Goal: Transaction & Acquisition: Purchase product/service

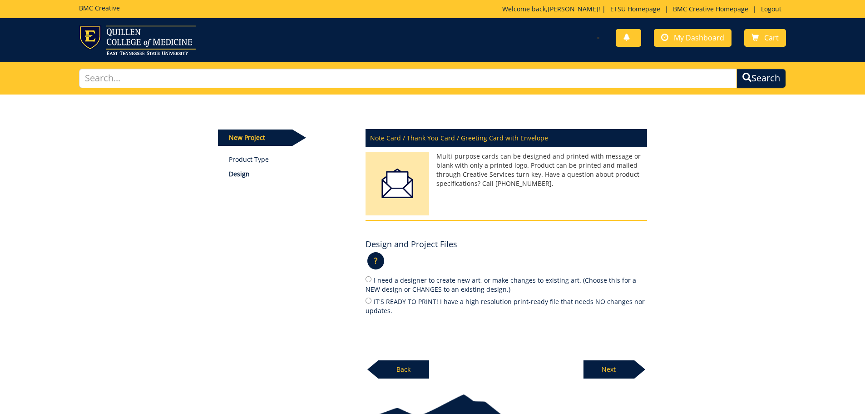
click at [777, 281] on div "New Project Product Type Design Note Card / Thank You Card / Greeting Card with…" at bounding box center [432, 236] width 865 height 284
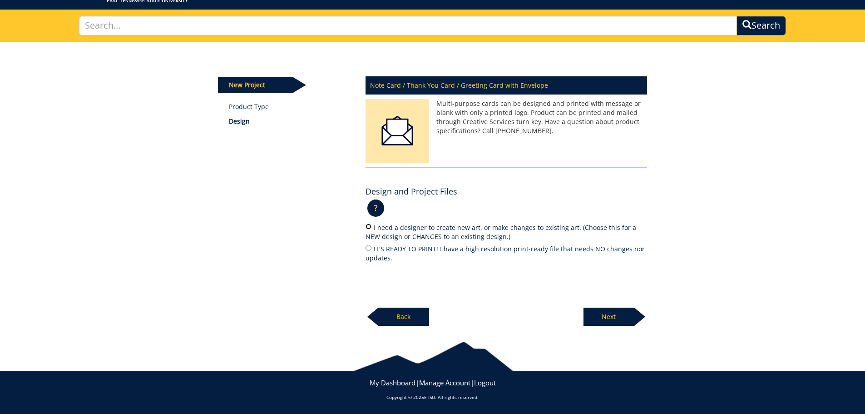
click at [367, 227] on input "I need a designer to create new art, or make changes to existing art. (Choose t…" at bounding box center [369, 226] width 6 height 6
radio input "true"
click at [613, 314] on p "Next" at bounding box center [608, 316] width 51 height 18
click at [606, 316] on p "Next" at bounding box center [608, 316] width 51 height 18
click at [368, 227] on input "I need a designer to create new art, or make changes to existing art. (Choose t…" at bounding box center [369, 226] width 6 height 6
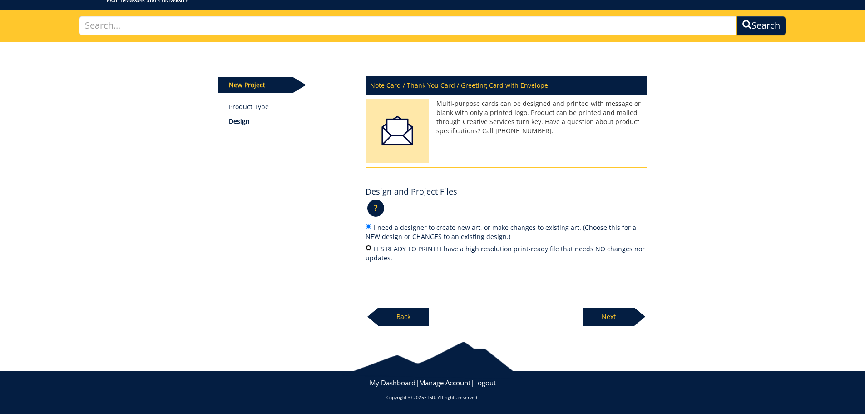
click at [368, 247] on input "IT'S READY TO PRINT! I have a high resolution print-ready file that needs NO ch…" at bounding box center [369, 248] width 6 height 6
radio input "true"
click at [368, 226] on input "I need a designer to create new art, or make changes to existing art. (Choose t…" at bounding box center [369, 226] width 6 height 6
radio input "true"
click at [377, 206] on p "?" at bounding box center [375, 207] width 17 height 17
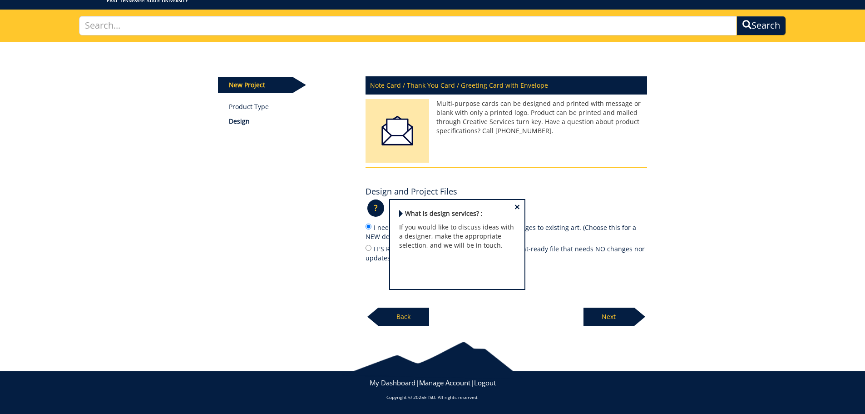
click at [514, 207] on span "×" at bounding box center [516, 207] width 5 height 10
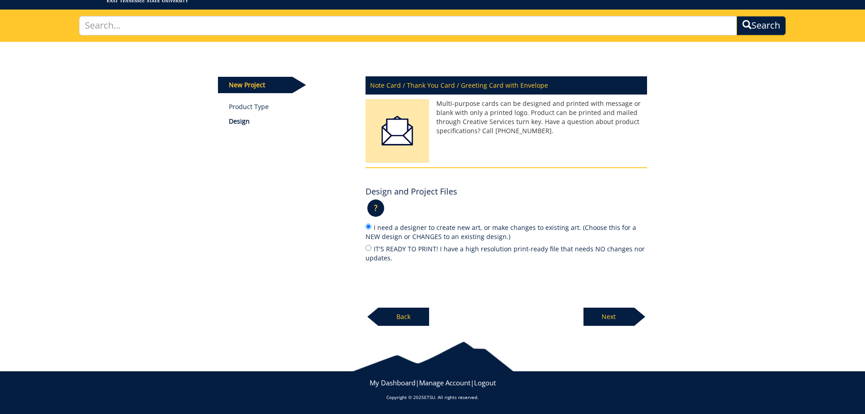
click at [606, 316] on p "Next" at bounding box center [608, 316] width 51 height 18
click at [404, 316] on p "Back" at bounding box center [403, 316] width 51 height 18
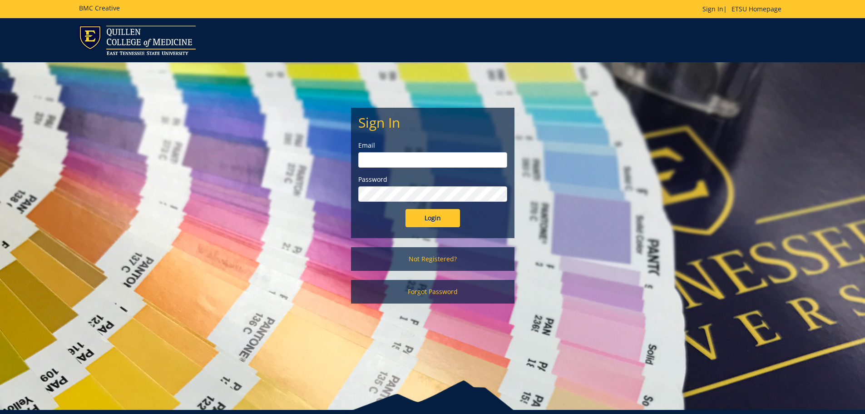
click at [371, 153] on input "email" at bounding box center [432, 159] width 149 height 15
type input "morganca1@etsu.edu"
click at [405, 209] on input "Login" at bounding box center [432, 218] width 54 height 18
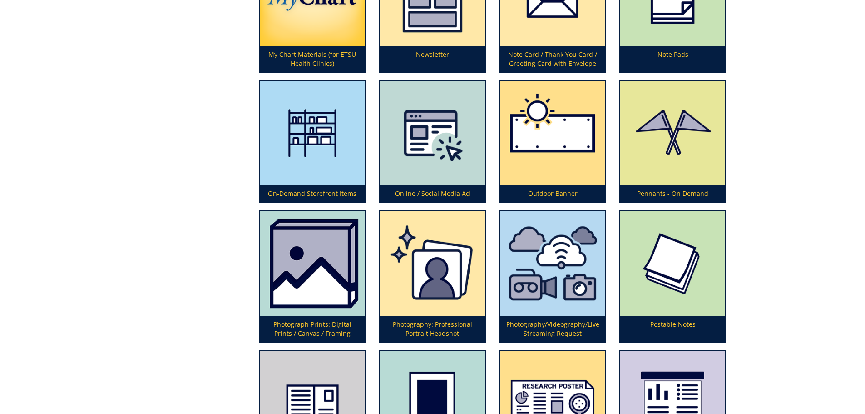
scroll to position [1998, 0]
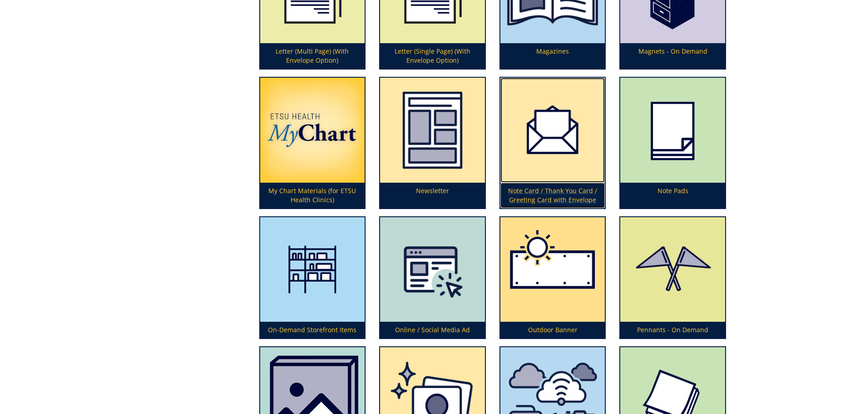
click at [547, 181] on img at bounding box center [552, 130] width 105 height 105
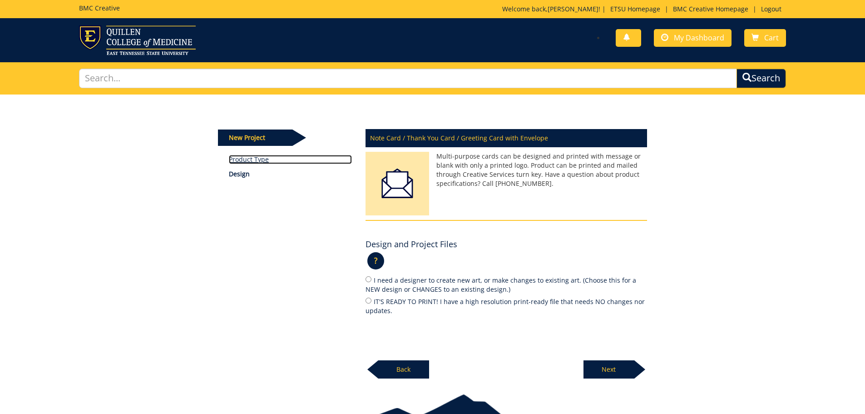
click at [252, 157] on link "Product Type" at bounding box center [290, 159] width 123 height 9
drag, startPoint x: 366, startPoint y: 278, endPoint x: 374, endPoint y: 282, distance: 8.6
click at [367, 277] on input "I need a designer to create new art, or make changes to existing art. (Choose t…" at bounding box center [369, 279] width 6 height 6
radio input "true"
click at [620, 371] on p "Next" at bounding box center [608, 369] width 51 height 18
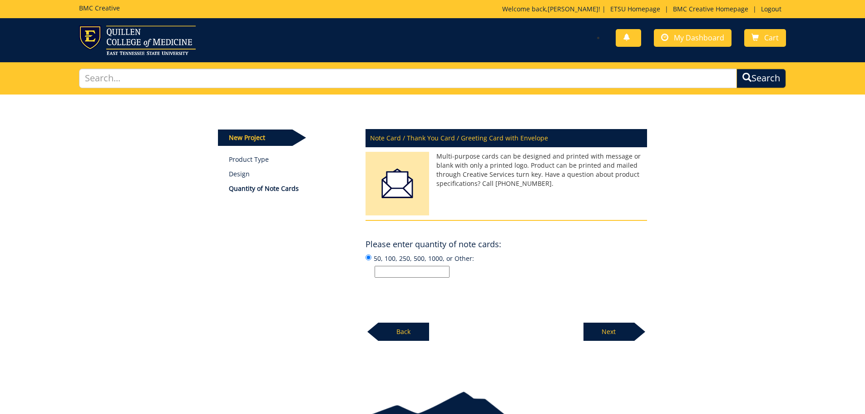
click at [427, 272] on input "50, 100, 250, 500, 1000, or Other:" at bounding box center [412, 272] width 75 height 12
type input "Office of Financial Aid and Scholarships"
click at [609, 332] on p "Next" at bounding box center [608, 331] width 51 height 18
click at [395, 272] on input "50, 100, 250, 500, 1000, or Other:" at bounding box center [412, 272] width 75 height 12
type input "5"
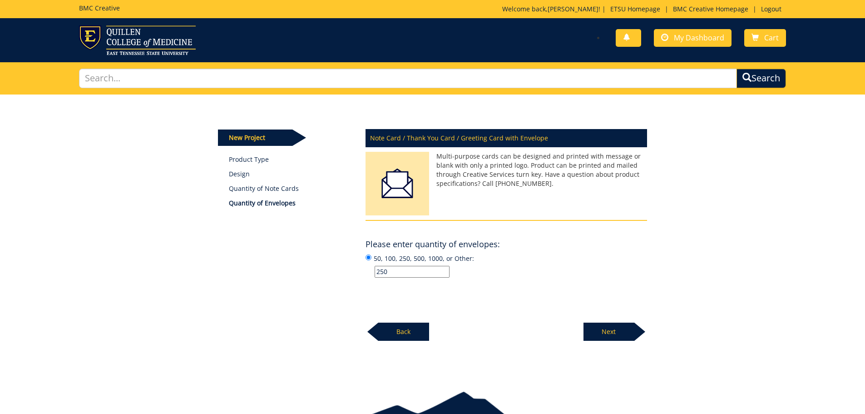
type input "250"
click at [610, 328] on p "Next" at bounding box center [608, 331] width 51 height 18
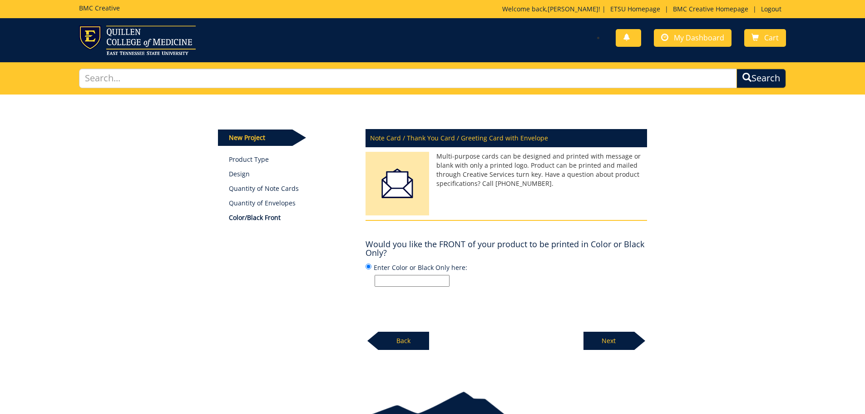
click at [441, 280] on input "Enter Color or Black Only here:" at bounding box center [412, 281] width 75 height 12
type input "o"
type input "color"
drag, startPoint x: 609, startPoint y: 339, endPoint x: 627, endPoint y: 328, distance: 20.2
click at [610, 339] on p "Next" at bounding box center [608, 340] width 51 height 18
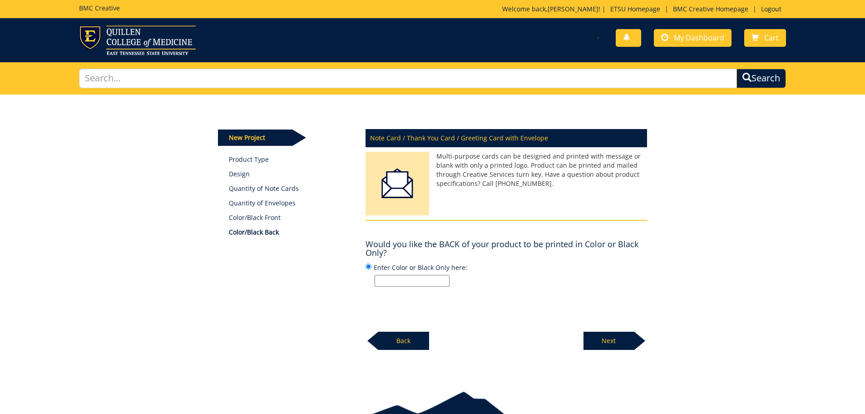
click at [435, 280] on input "Enter Color or Black Only here:" at bounding box center [412, 281] width 75 height 12
type input "color"
click at [609, 339] on p "Next" at bounding box center [608, 340] width 51 height 18
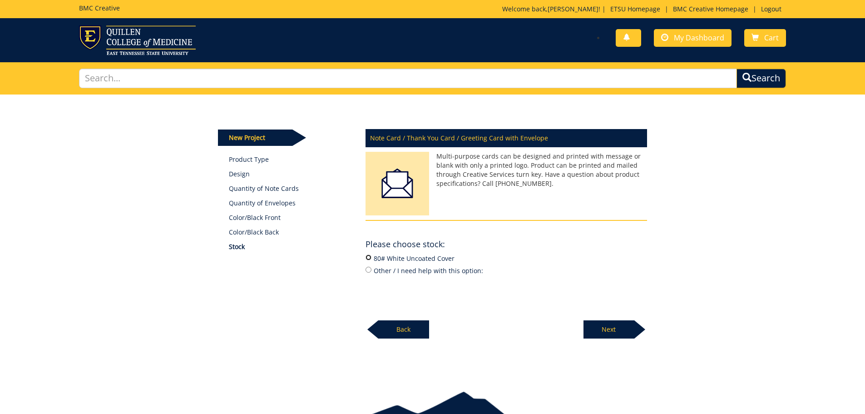
click at [367, 257] on input "80# White Uncoated Cover" at bounding box center [369, 257] width 6 height 6
radio input "true"
drag, startPoint x: 612, startPoint y: 329, endPoint x: 693, endPoint y: 286, distance: 92.0
click at [613, 329] on p "Next" at bounding box center [608, 329] width 51 height 18
drag, startPoint x: 366, startPoint y: 257, endPoint x: 368, endPoint y: 261, distance: 5.1
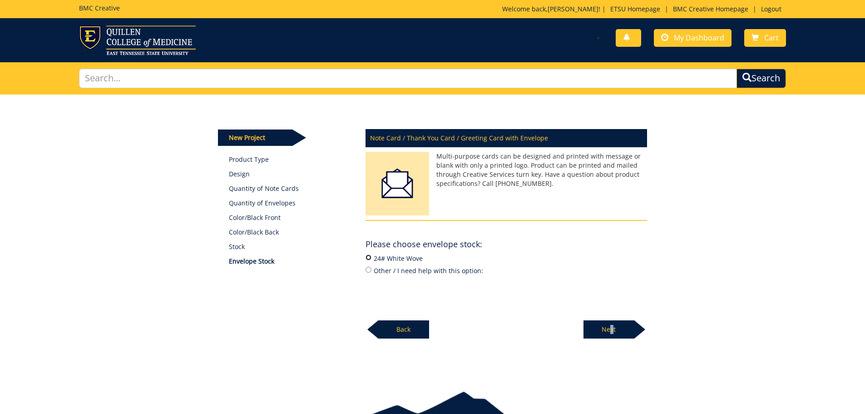
click at [366, 256] on input "24# White Wove" at bounding box center [369, 257] width 6 height 6
radio input "true"
click at [608, 331] on p "Next" at bounding box center [608, 329] width 51 height 18
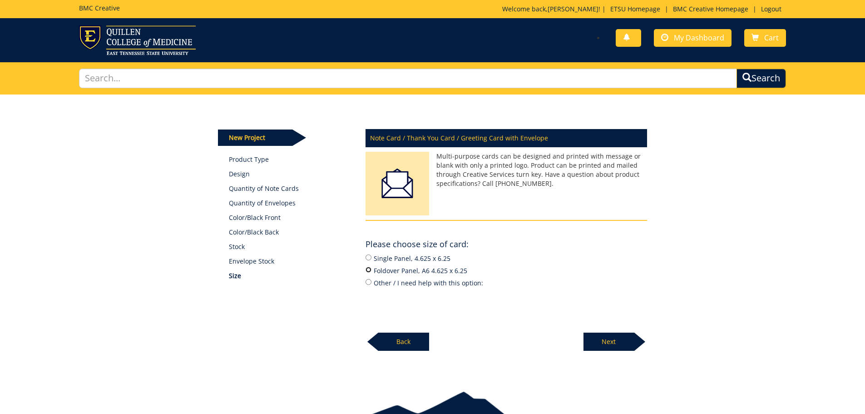
click at [366, 269] on input "Foldover Panel, A6 4.625 x 6.25" at bounding box center [369, 270] width 6 height 6
radio input "true"
click at [602, 338] on p "Next" at bounding box center [608, 341] width 51 height 18
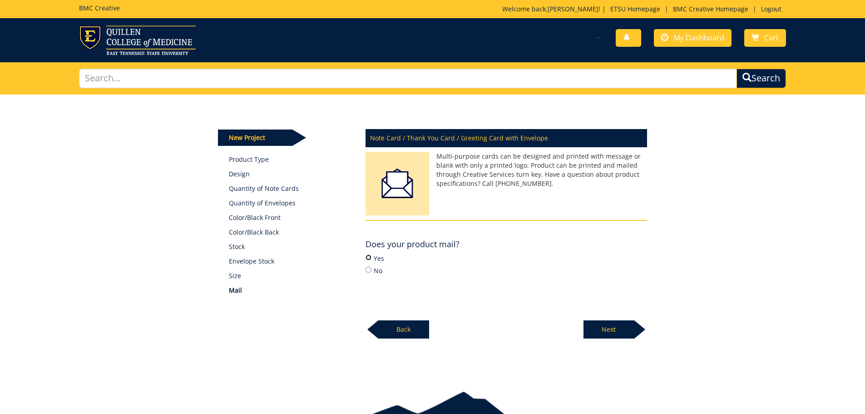
click at [368, 256] on input "Yes" at bounding box center [369, 257] width 6 height 6
radio input "true"
click at [619, 329] on p "Next" at bounding box center [608, 329] width 51 height 18
click at [237, 177] on p "Design" at bounding box center [290, 173] width 123 height 9
click at [239, 172] on p "Design" at bounding box center [290, 173] width 123 height 9
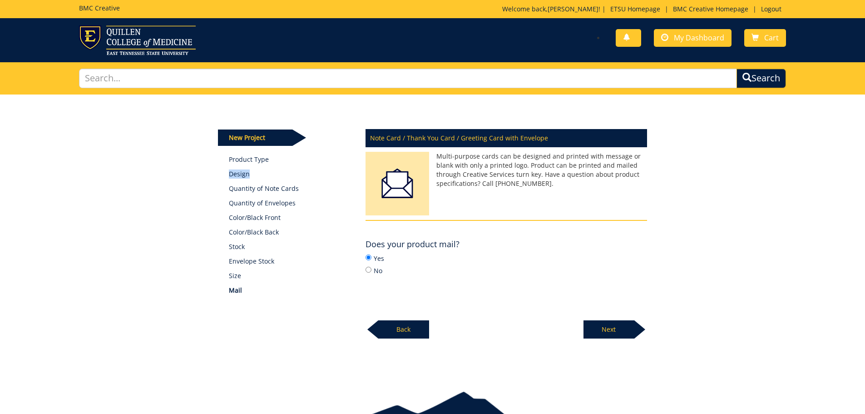
click at [239, 172] on p "Design" at bounding box center [290, 173] width 123 height 9
click at [397, 327] on p "Back" at bounding box center [403, 329] width 51 height 18
click at [397, 327] on div "Back" at bounding box center [398, 325] width 64 height 25
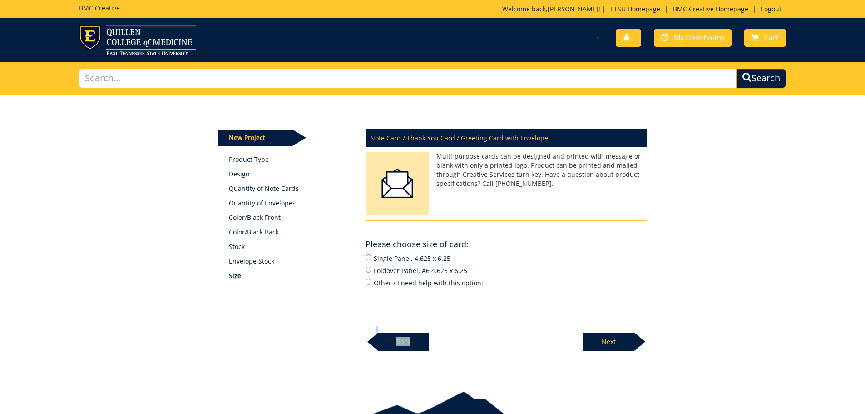
click at [397, 326] on div "Back" at bounding box center [398, 338] width 64 height 25
click at [397, 343] on p "Back" at bounding box center [403, 341] width 51 height 18
click at [397, 341] on p "Back" at bounding box center [403, 341] width 51 height 18
click at [414, 343] on p "Back" at bounding box center [403, 341] width 51 height 18
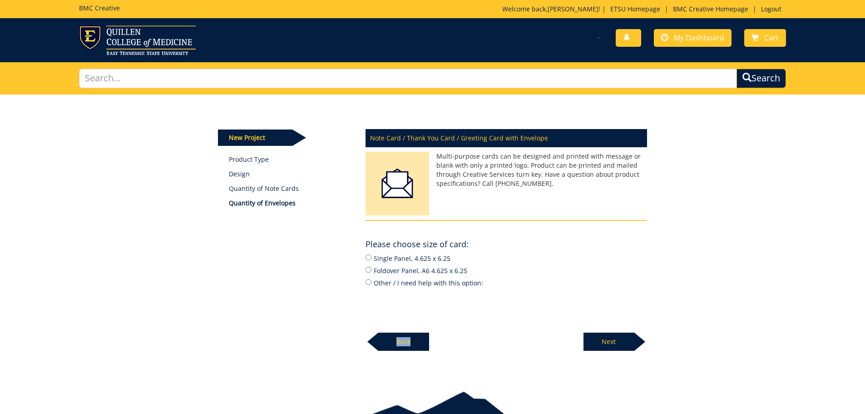
click at [414, 343] on p "Back" at bounding box center [403, 341] width 51 height 18
click at [413, 342] on p "Back" at bounding box center [403, 341] width 51 height 18
click at [544, 246] on div "Please choose size of card: ? × What is design services? : If you would like to…" at bounding box center [507, 261] width 282 height 53
click at [369, 269] on input "Foldover Panel, A6 4.625 x 6.25" at bounding box center [369, 270] width 6 height 6
radio input "true"
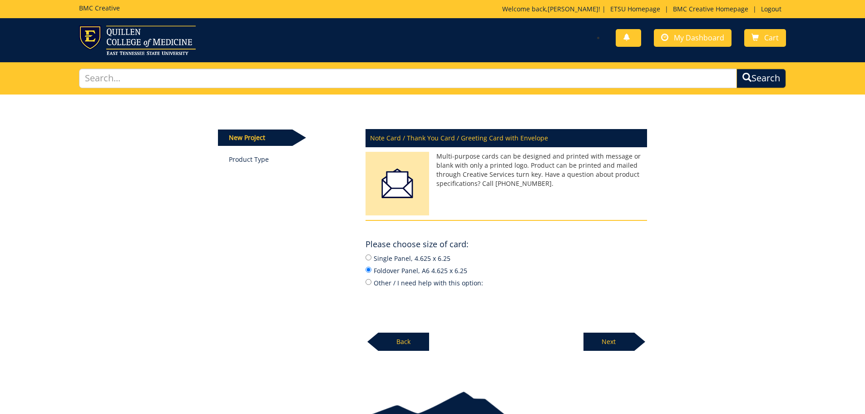
click at [402, 341] on p "Back" at bounding box center [403, 341] width 51 height 18
click at [403, 340] on p "Back" at bounding box center [403, 341] width 51 height 18
click at [369, 269] on input "Foldover Panel, A6 4.625 x 6.25" at bounding box center [369, 270] width 6 height 6
radio input "true"
click at [612, 338] on p "Next" at bounding box center [608, 341] width 51 height 18
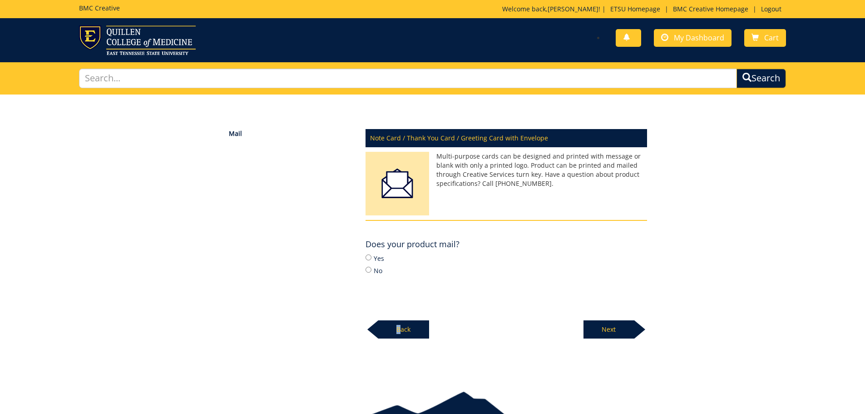
click at [400, 326] on p "Back" at bounding box center [403, 329] width 51 height 18
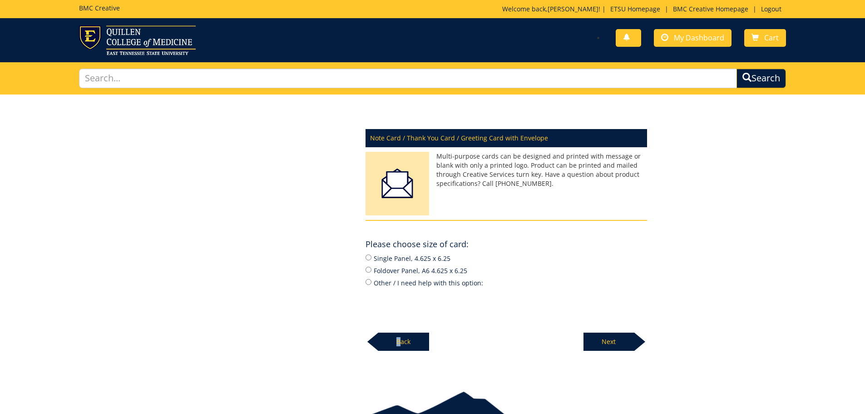
click at [402, 329] on div "Back" at bounding box center [398, 338] width 64 height 25
click at [402, 328] on div "Back" at bounding box center [398, 338] width 64 height 25
click at [405, 339] on p "Back" at bounding box center [403, 341] width 51 height 18
click at [690, 42] on span "My Dashboard" at bounding box center [699, 38] width 50 height 10
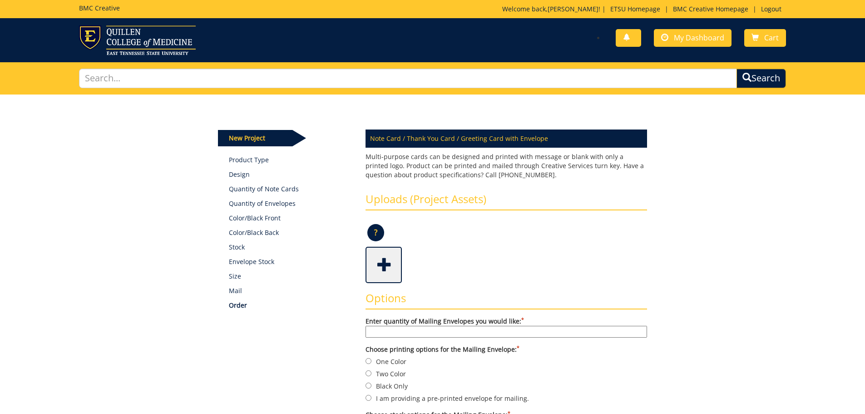
scroll to position [136, 0]
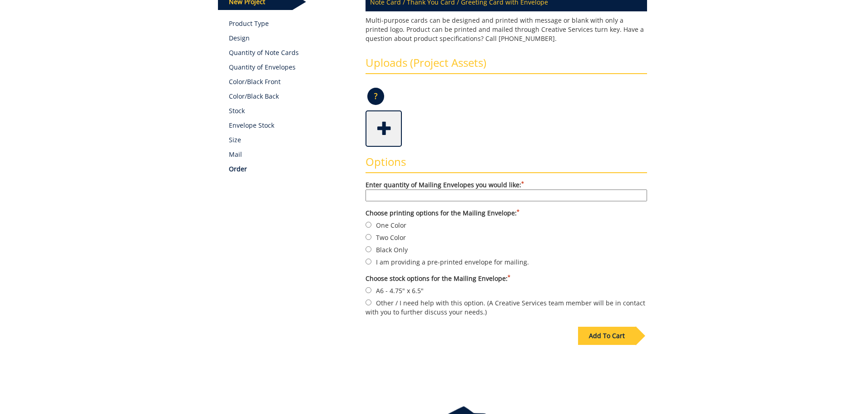
click at [414, 196] on input "Enter quantity of Mailing Envelopes you would like: *" at bounding box center [507, 195] width 282 height 12
type input "250"
click at [368, 290] on input "A6 - 4.75" x 6.5"" at bounding box center [369, 290] width 6 height 6
radio input "true"
click at [368, 238] on input "Two Color" at bounding box center [369, 237] width 6 height 6
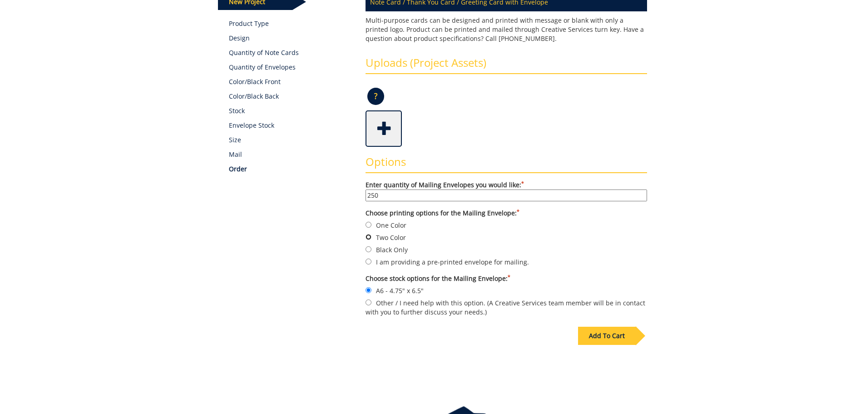
radio input "true"
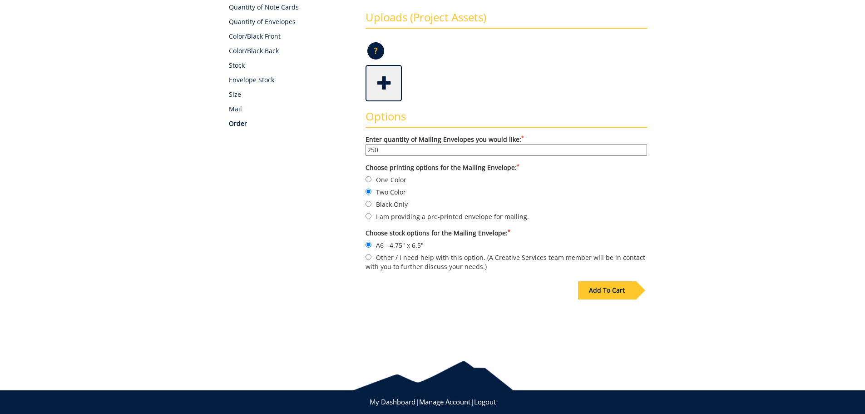
click at [611, 293] on div "Add To Cart" at bounding box center [607, 290] width 58 height 18
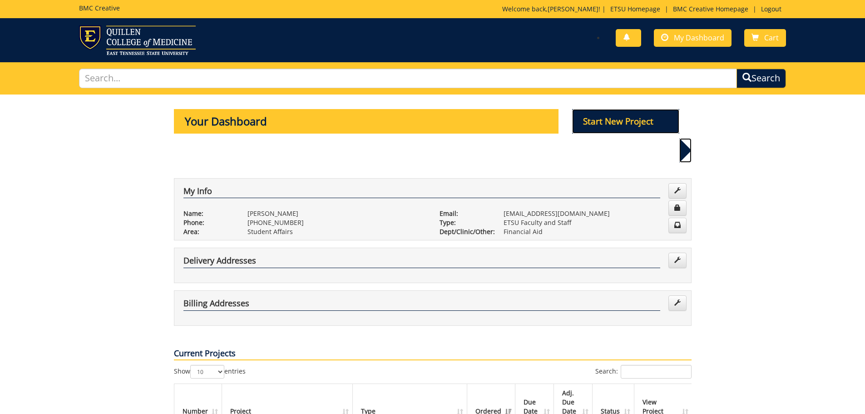
click at [638, 125] on p "Start New Project" at bounding box center [625, 121] width 107 height 25
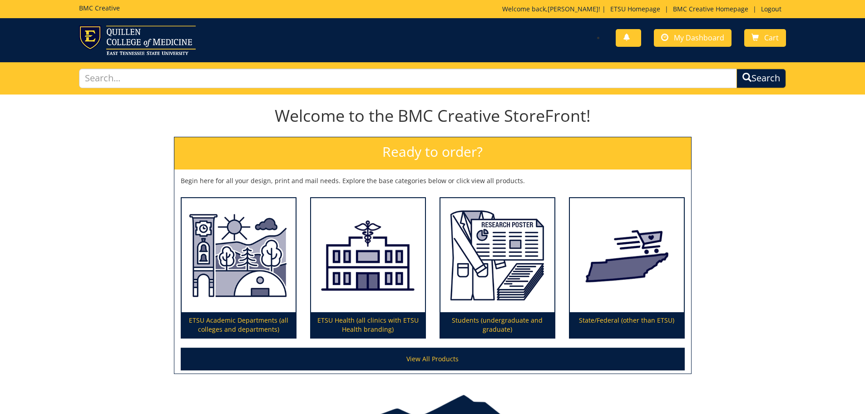
scroll to position [53, 0]
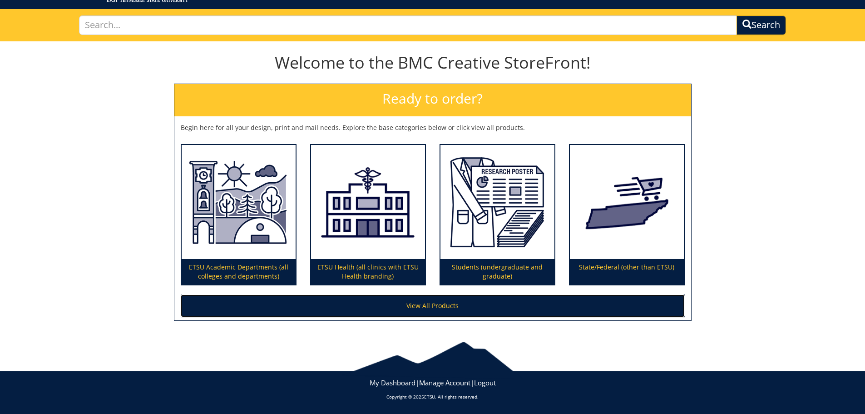
click at [436, 306] on link "View All Products" at bounding box center [433, 305] width 504 height 23
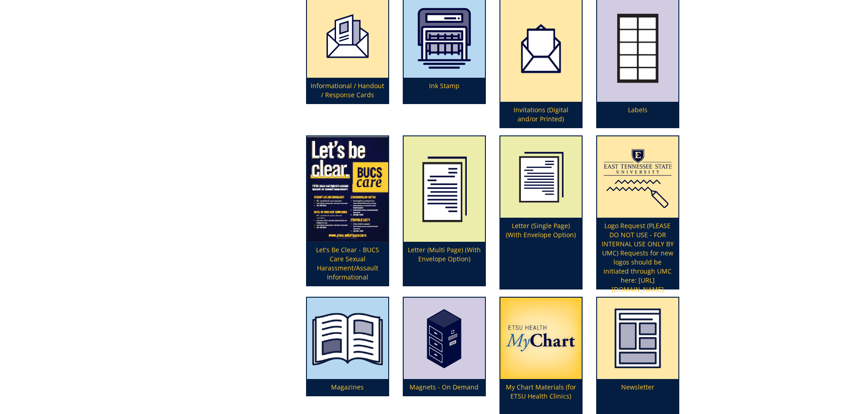
scroll to position [1807, 0]
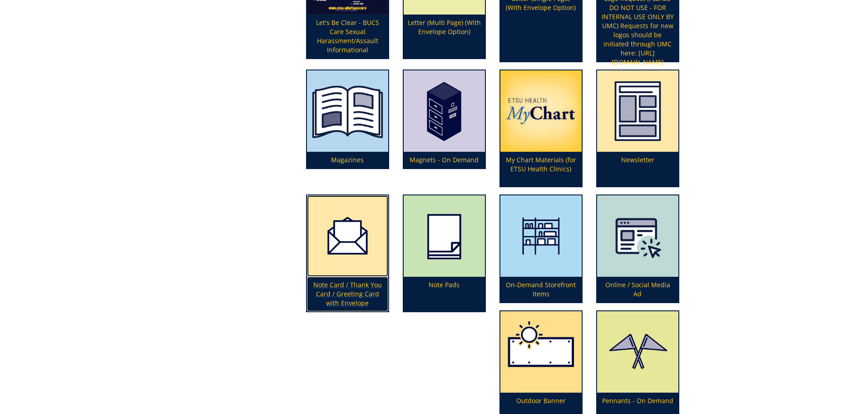
click at [346, 297] on p "Note Card / Thank You Card / Greeting Card with Envelope" at bounding box center [347, 294] width 81 height 35
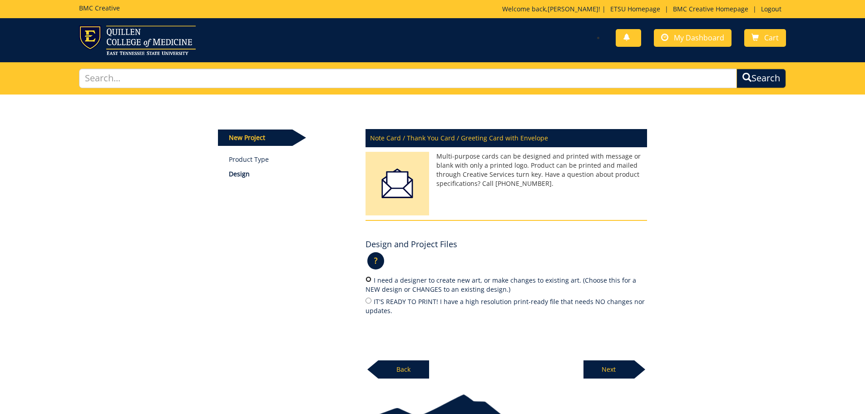
click at [368, 280] on input "I need a designer to create new art, or make changes to existing art. (Choose t…" at bounding box center [369, 279] width 6 height 6
radio input "true"
click at [612, 369] on p "Next" at bounding box center [608, 369] width 51 height 18
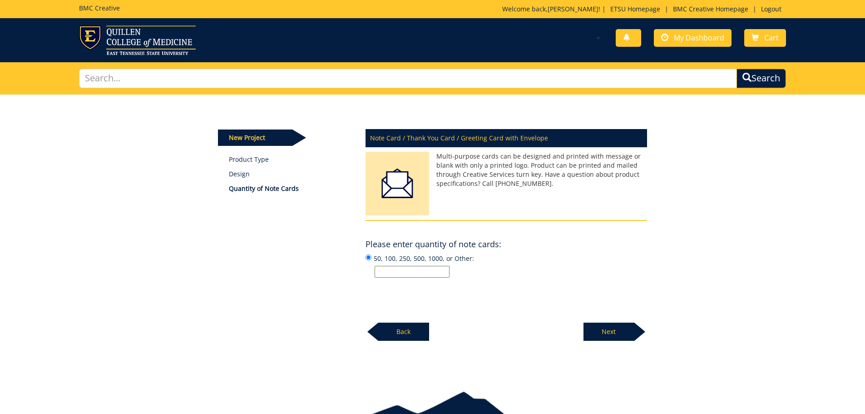
click at [406, 270] on input "50, 100, 250, 500, 1000, or Other:" at bounding box center [412, 272] width 75 height 12
click at [608, 252] on div "Please enter quantity of note cards: ? × What is design services? : If you woul…" at bounding box center [507, 256] width 282 height 43
click at [410, 269] on input "50, 100, 250, 500, 1000, or Other:" at bounding box center [412, 272] width 75 height 12
type input "250"
click at [610, 327] on p "Next" at bounding box center [608, 331] width 51 height 18
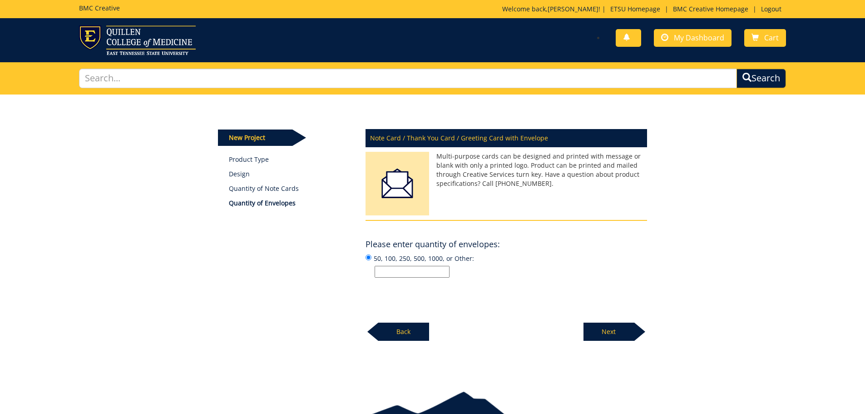
click at [411, 270] on input "50, 100, 250, 500, 1000, or Other:" at bounding box center [412, 272] width 75 height 12
type input "250"
click at [614, 333] on p "Next" at bounding box center [608, 331] width 51 height 18
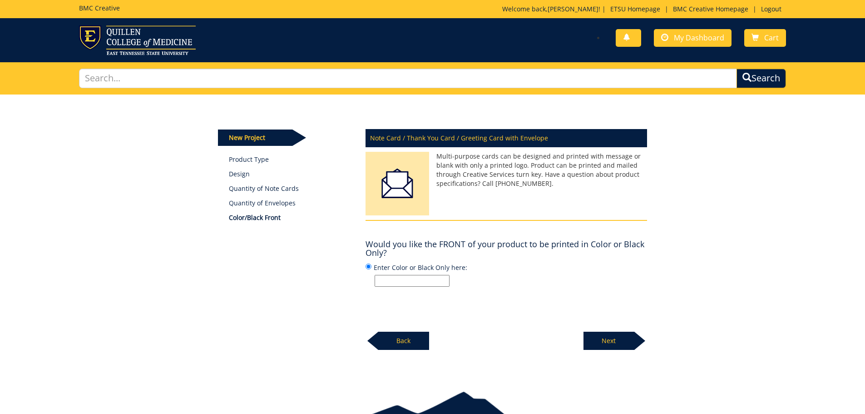
click at [418, 279] on input "Enter Color or Black Only here:" at bounding box center [412, 281] width 75 height 12
type input "color"
click at [619, 332] on p "Next" at bounding box center [608, 340] width 51 height 18
click at [419, 279] on input "Enter Color or Black Only here:" at bounding box center [412, 281] width 75 height 12
type input "color"
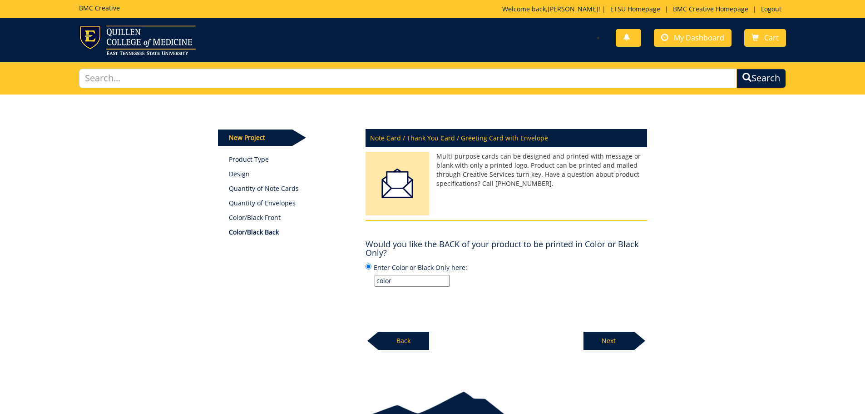
click at [617, 340] on p "Next" at bounding box center [608, 340] width 51 height 18
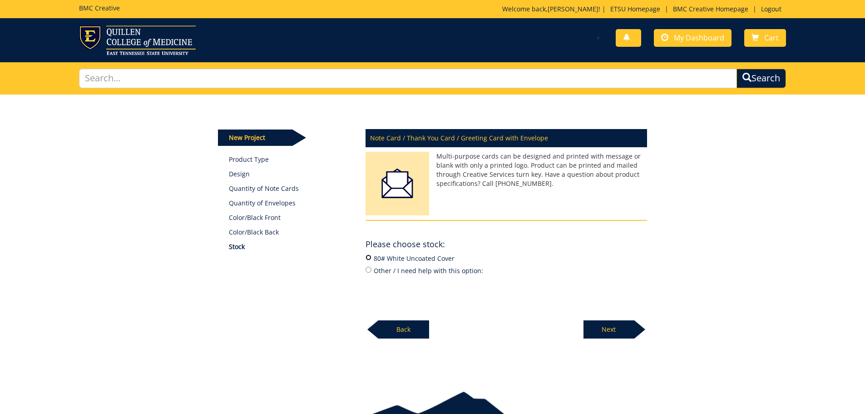
click at [369, 257] on input "80# White Uncoated Cover" at bounding box center [369, 257] width 6 height 6
radio input "true"
click at [619, 324] on p "Next" at bounding box center [608, 329] width 51 height 18
click at [368, 257] on input "24# White Wove" at bounding box center [369, 257] width 6 height 6
radio input "true"
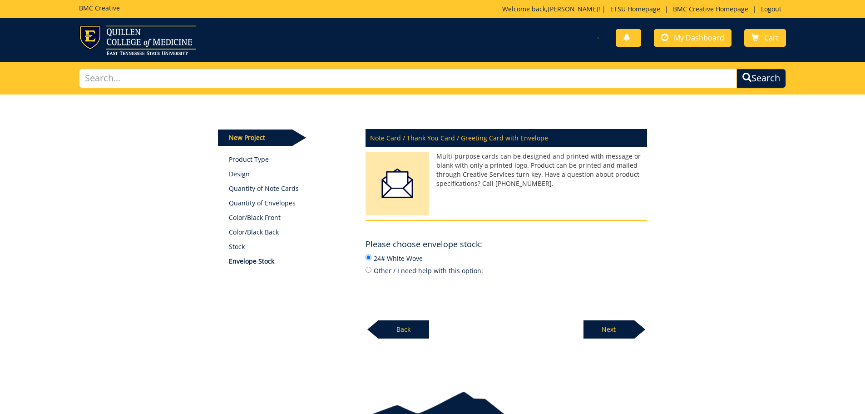
click at [618, 328] on p "Next" at bounding box center [608, 329] width 51 height 18
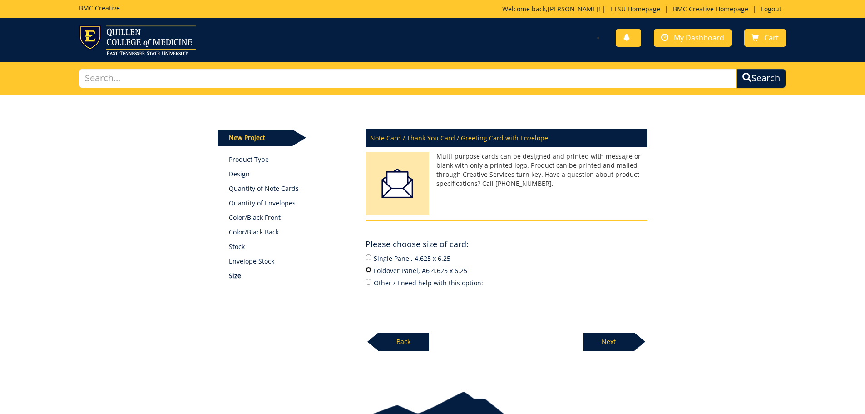
drag, startPoint x: 367, startPoint y: 267, endPoint x: 458, endPoint y: 305, distance: 98.9
click at [368, 267] on input "Foldover Panel, A6 4.625 x 6.25" at bounding box center [369, 270] width 6 height 6
radio input "true"
click at [618, 338] on p "Next" at bounding box center [608, 341] width 51 height 18
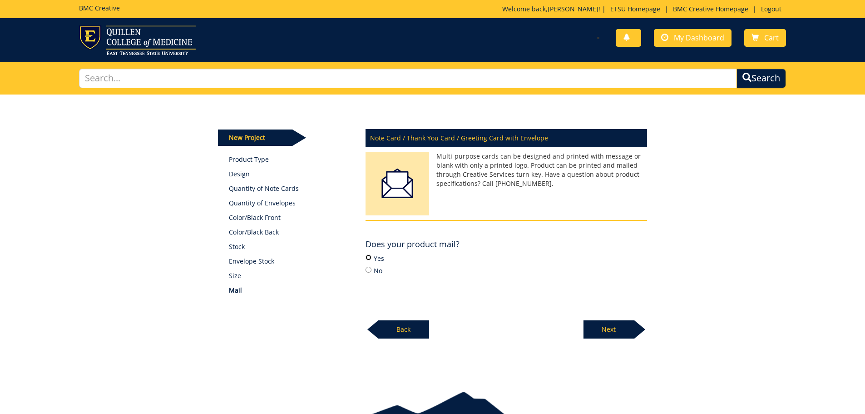
click at [366, 257] on input "Yes" at bounding box center [369, 257] width 6 height 6
radio input "true"
click at [605, 326] on p "Next" at bounding box center [608, 329] width 51 height 18
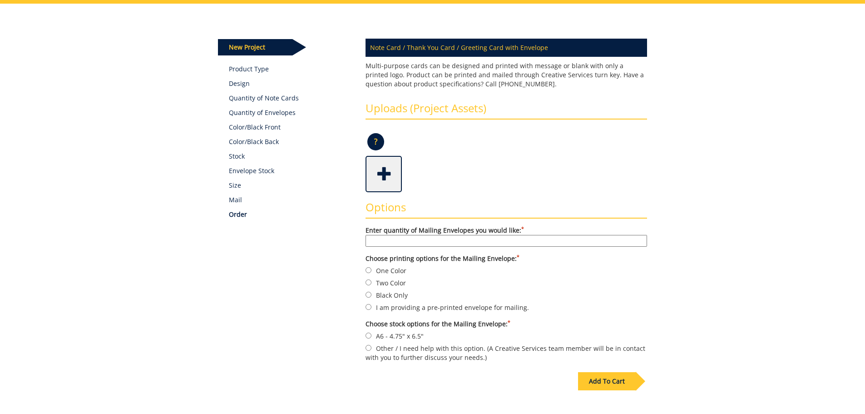
scroll to position [136, 0]
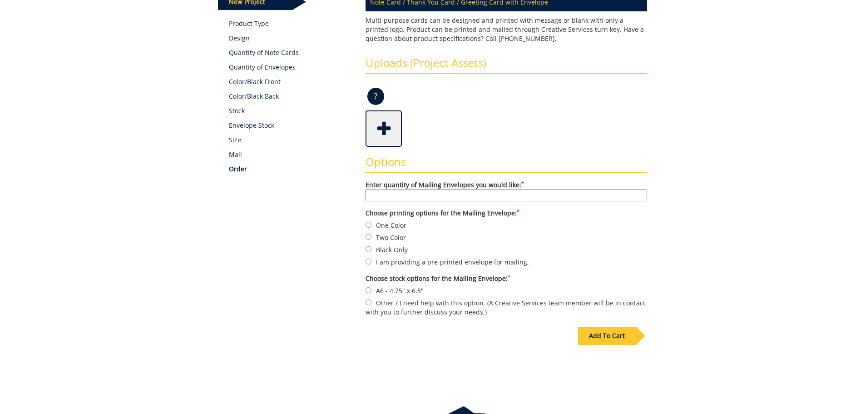
click at [403, 196] on input "Enter quantity of Mailing Envelopes you would like: *" at bounding box center [507, 195] width 282 height 12
type input "250"
click at [367, 237] on input "Two Color" at bounding box center [369, 237] width 6 height 6
radio input "true"
click at [367, 290] on input "A6 - 4.75" x 6.5"" at bounding box center [369, 290] width 6 height 6
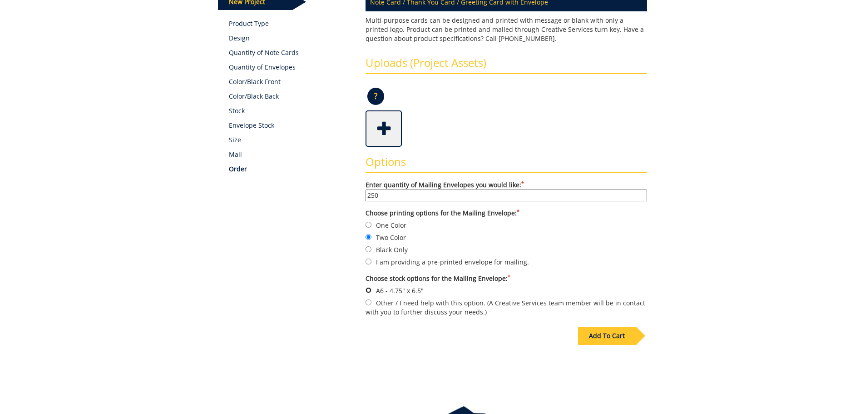
radio input "true"
click at [617, 337] on div "Add To Cart" at bounding box center [607, 335] width 58 height 18
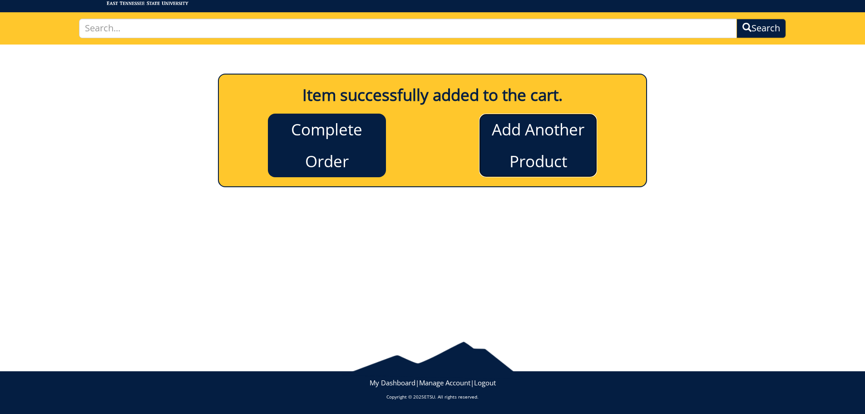
click at [553, 150] on link "Add Another Product" at bounding box center [538, 146] width 118 height 64
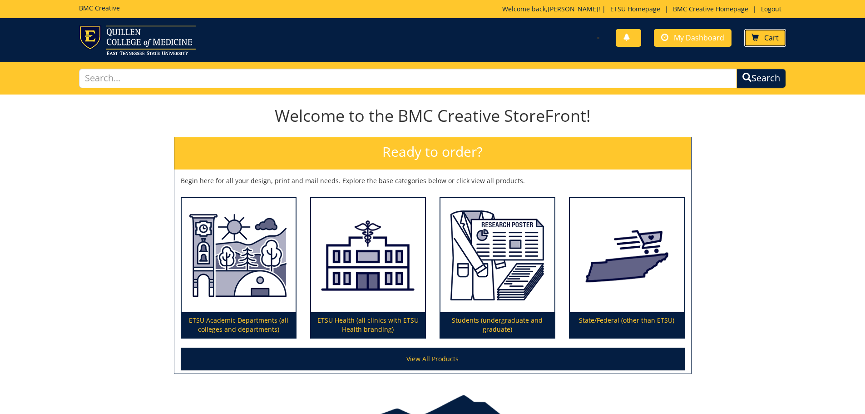
click at [769, 31] on link "Cart" at bounding box center [765, 38] width 42 height 18
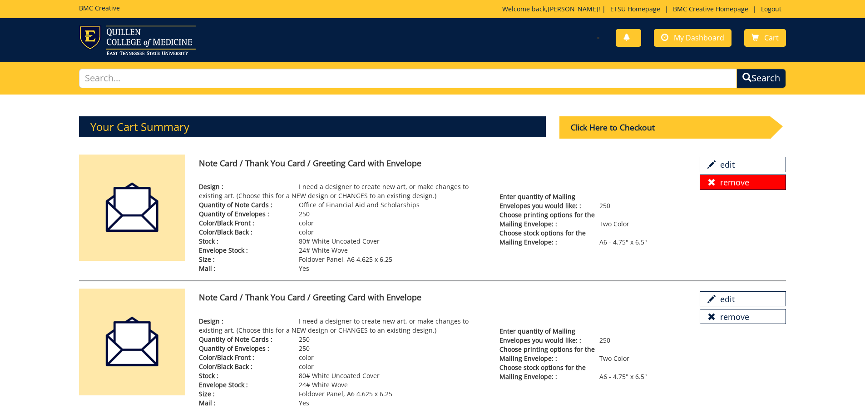
click at [728, 184] on link "remove" at bounding box center [743, 181] width 86 height 15
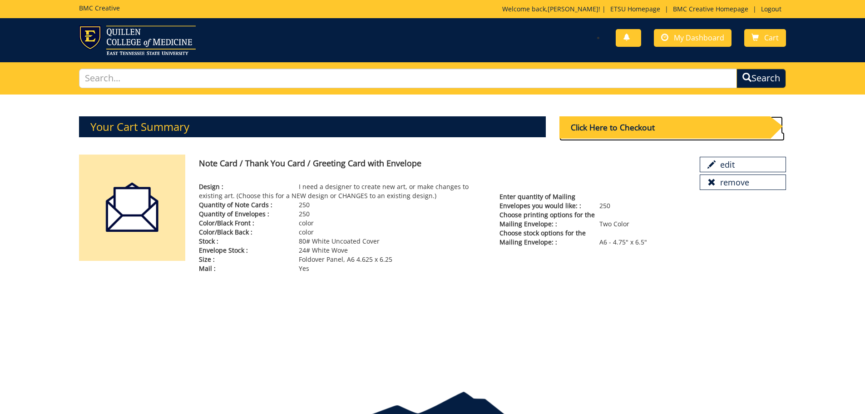
click at [633, 128] on div "Click Here to Checkout" at bounding box center [664, 127] width 211 height 22
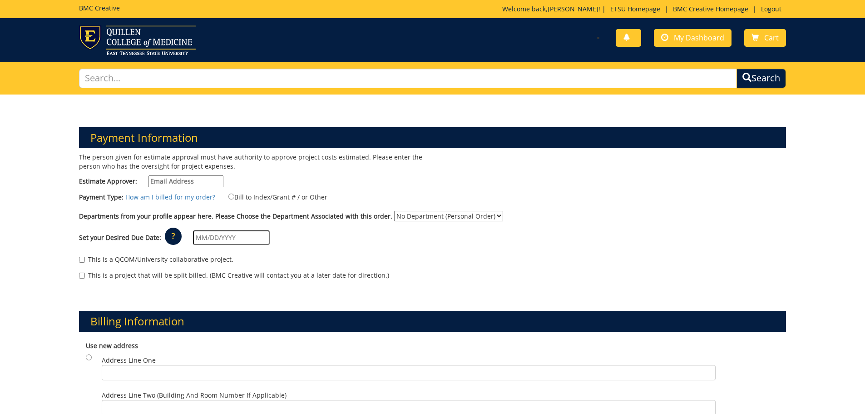
click at [175, 179] on input "Estimate Approver:" at bounding box center [185, 181] width 75 height 12
type input "[EMAIL_ADDRESS][DOMAIN_NAME]"
click at [228, 197] on input "Bill to Index/Grant # / or Other" at bounding box center [231, 196] width 6 height 6
radio input "true"
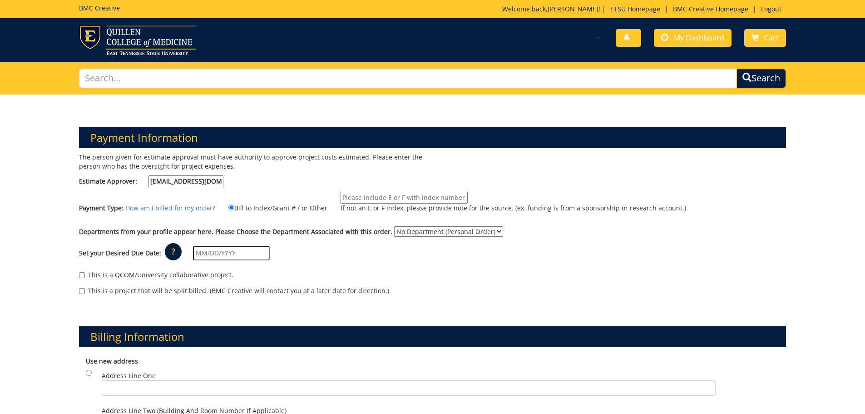
click at [381, 196] on input "If not an E or F index, please provide note for the source. (ex. funding is fro…" at bounding box center [404, 198] width 127 height 12
type input "E25520"
click at [489, 230] on select "No Department (Personal Order) Financial Aid" at bounding box center [448, 231] width 109 height 10
select select "80"
click at [394, 226] on select "No Department (Personal Order) Financial Aid" at bounding box center [448, 231] width 109 height 10
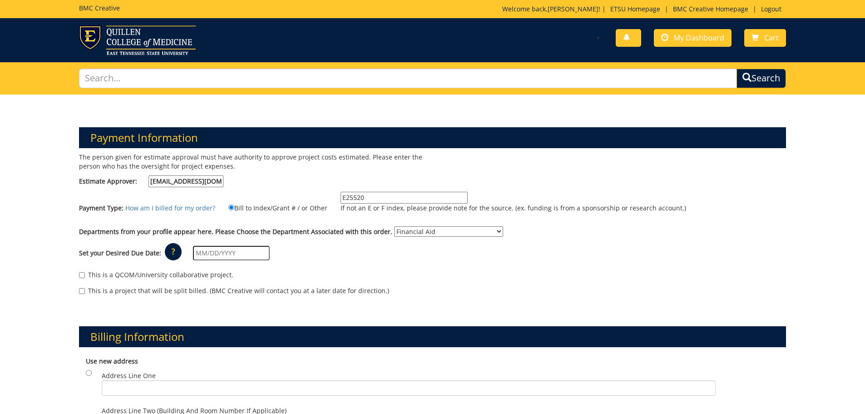
click at [435, 231] on select "No Department (Personal Order) Financial Aid" at bounding box center [448, 231] width 109 height 10
click at [394, 226] on select "No Department (Personal Order) Financial Aid" at bounding box center [448, 231] width 109 height 10
click at [216, 253] on input "text" at bounding box center [231, 253] width 77 height 15
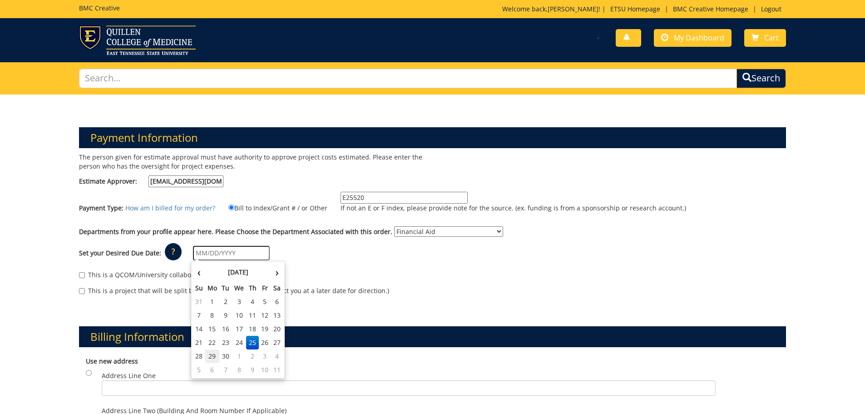
click at [212, 355] on td "29" at bounding box center [212, 356] width 15 height 14
type input "[DATE]"
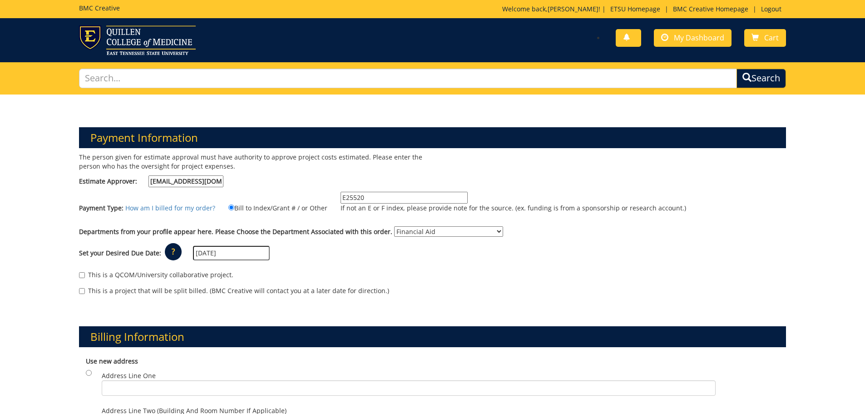
click at [498, 267] on div "This is a QCOM/University collaborative project. This is a project that will be…" at bounding box center [432, 285] width 721 height 39
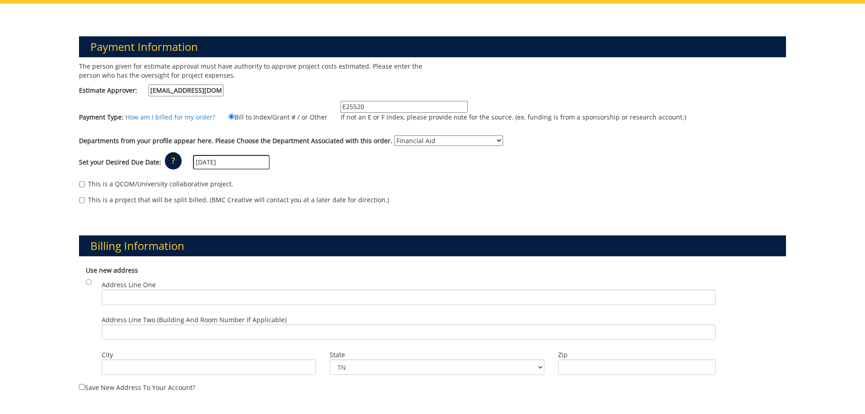
scroll to position [136, 0]
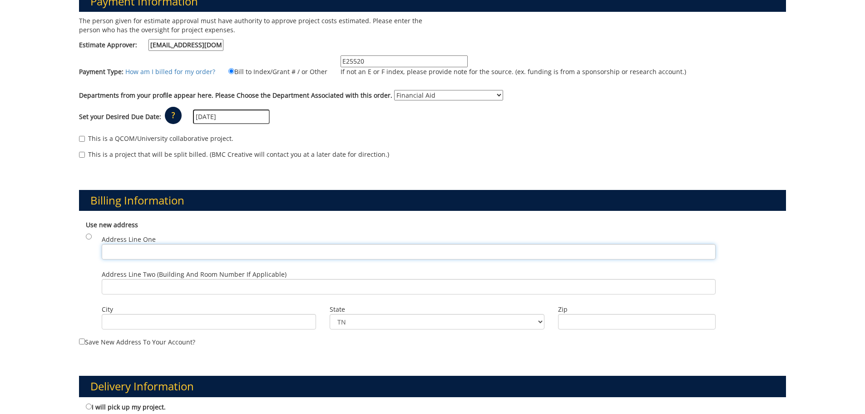
click at [151, 250] on input "Address Line One" at bounding box center [409, 251] width 614 height 15
type input "1276 Gilbreath Drive"
click at [170, 319] on input "City" at bounding box center [209, 321] width 215 height 15
type input "Johnson City"
click at [598, 321] on input "Zip" at bounding box center [637, 321] width 158 height 15
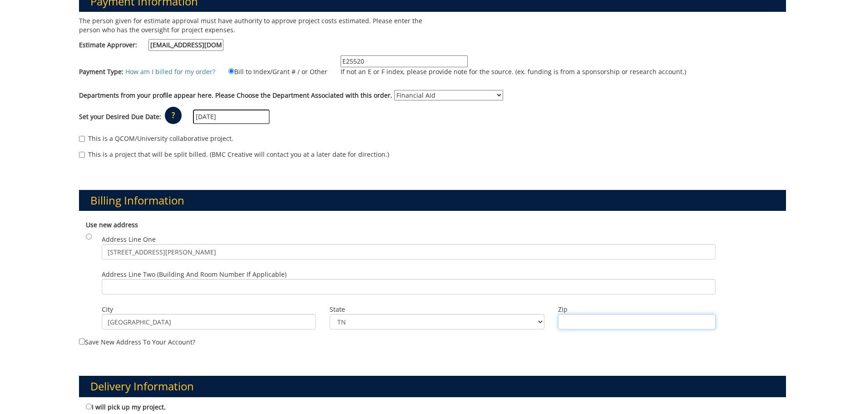
type input "37614"
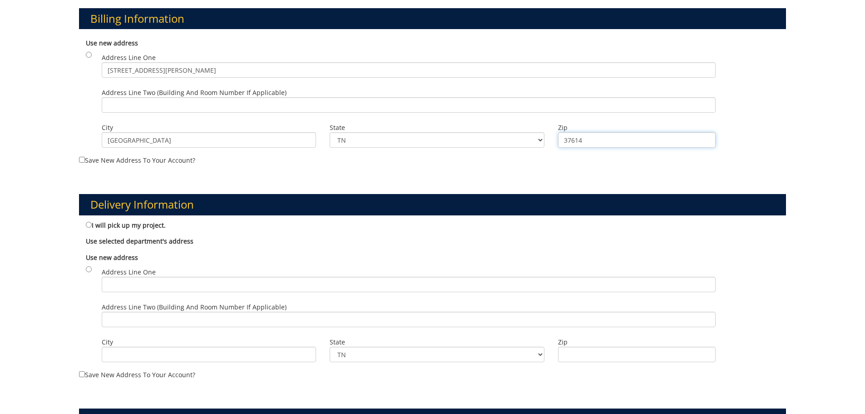
scroll to position [363, 0]
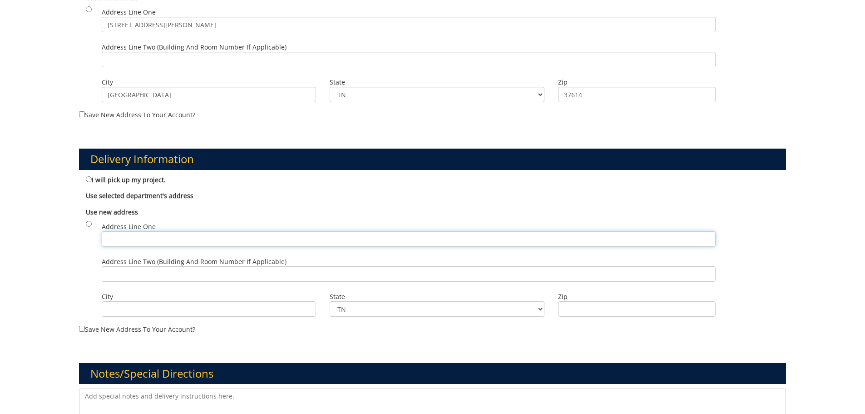
click at [148, 235] on input "Address Line One" at bounding box center [409, 238] width 614 height 15
type input "1276 Gilbreath Drive"
click at [179, 274] on input "Address Line Two (Building and Room Number if applicable)" at bounding box center [409, 273] width 614 height 15
type input "Burgin Dossett Hall, Room 105"
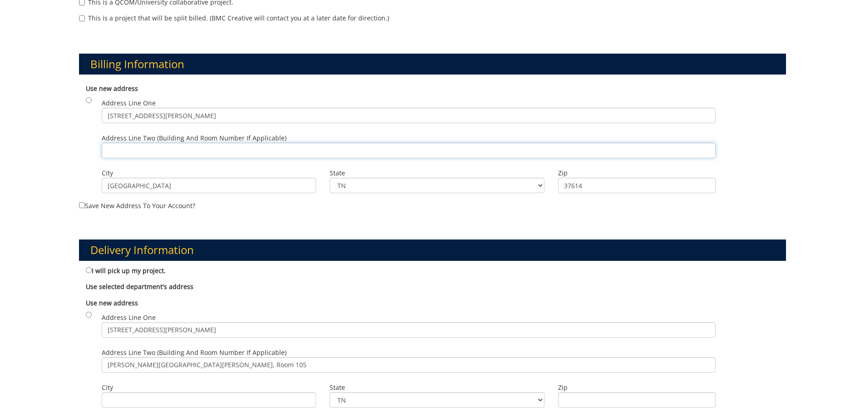
click at [208, 145] on input "Address Line Two (Building and Room Number if applicable)" at bounding box center [409, 150] width 614 height 15
type input "Burgin Dossett Hall, Room 105"
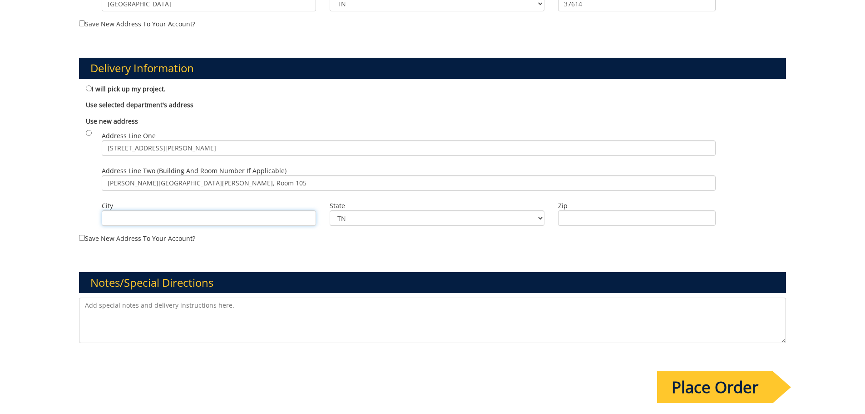
click at [198, 220] on input "City" at bounding box center [209, 217] width 215 height 15
type input "Johnson City"
drag, startPoint x: 583, startPoint y: 220, endPoint x: 588, endPoint y: 227, distance: 8.4
click at [584, 220] on input "Zip" at bounding box center [637, 217] width 158 height 15
type input "37614"
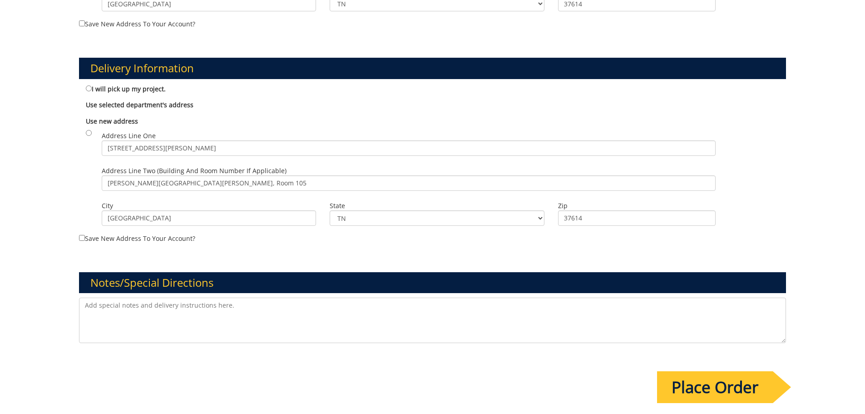
click at [140, 307] on textarea at bounding box center [432, 319] width 707 height 45
type textarea "N"
click at [189, 304] on textarea "Need Thank You cards created with "Thank You" and "Office of Financial Aid and …" at bounding box center [432, 319] width 707 height 45
click at [249, 320] on textarea "Need Thank You cards created with logo, "Thank You" and "Office of Financial Ai…" at bounding box center [432, 319] width 707 height 45
type textarea "Need Thank You cards created with logo, "Thank You" and "Office of Financial Ai…"
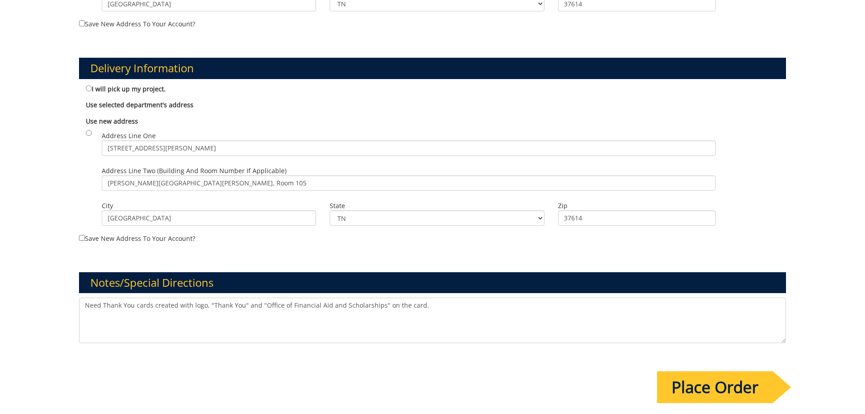
click at [739, 389] on input "Place Order" at bounding box center [715, 387] width 116 height 32
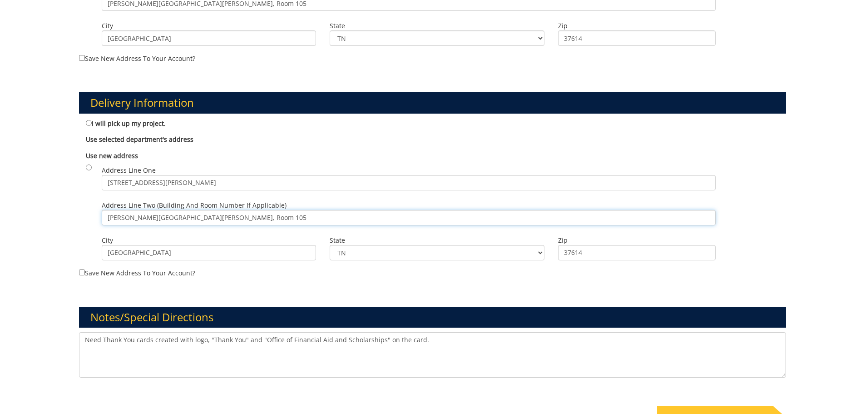
click at [230, 218] on input "Burgin Dossett Hall, Room 105" at bounding box center [409, 217] width 614 height 15
type input "Burgin Dossett Hall, Room 105"
click at [200, 254] on input "Johnson City" at bounding box center [209, 252] width 215 height 15
type input "Johnson City"
click at [198, 181] on input "1276 Gilbreath Drive" at bounding box center [409, 182] width 614 height 15
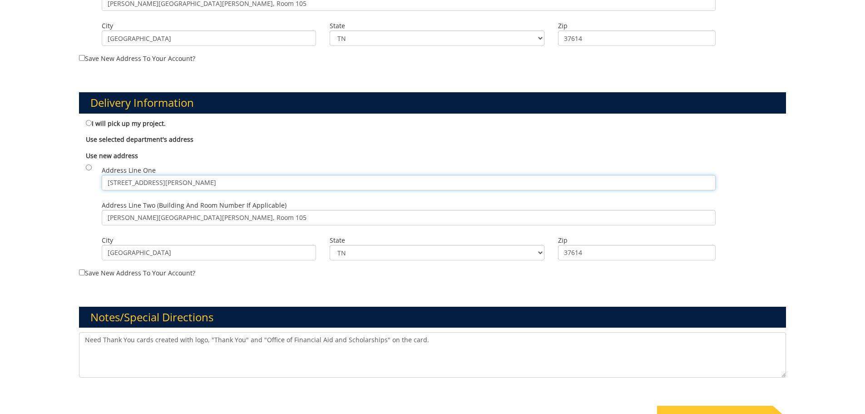
type input "1276 Gilbreath Drive"
click at [620, 256] on input "37614" at bounding box center [637, 252] width 158 height 15
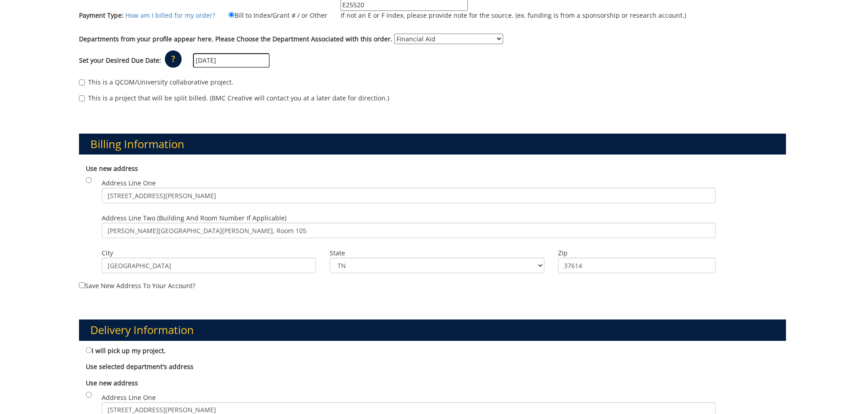
type input "37614"
click at [282, 195] on input "1276 Gilbreath Drive" at bounding box center [409, 195] width 614 height 15
type input "1276 Gilbreath Drive"
click at [269, 230] on input "Burgin Dossett Hall, Room 105" at bounding box center [409, 229] width 614 height 15
type input "Burgin Dossett Hall, Room 105"
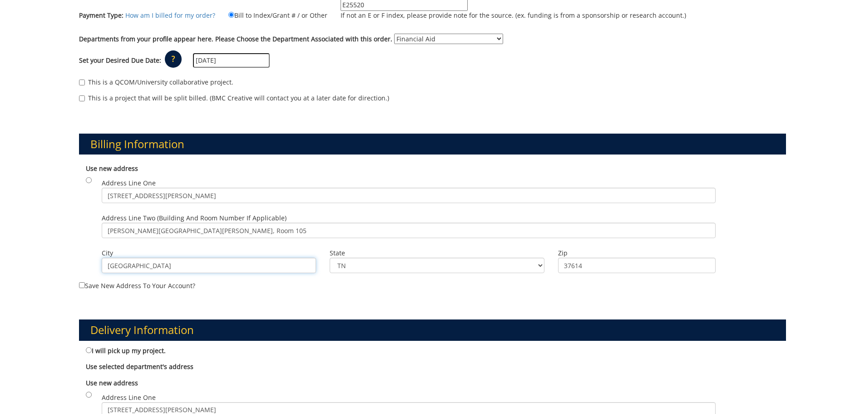
click at [257, 264] on input "Johnson City" at bounding box center [209, 264] width 215 height 15
type input "Johnson City"
click at [657, 266] on input "37614" at bounding box center [637, 264] width 158 height 15
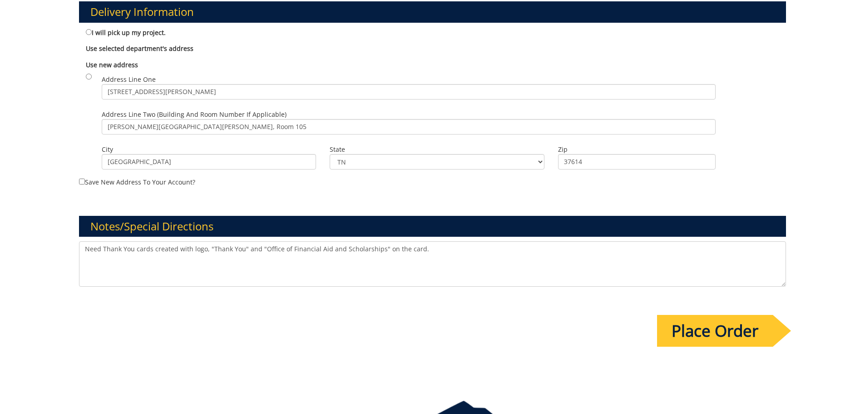
scroll to position [590, 0]
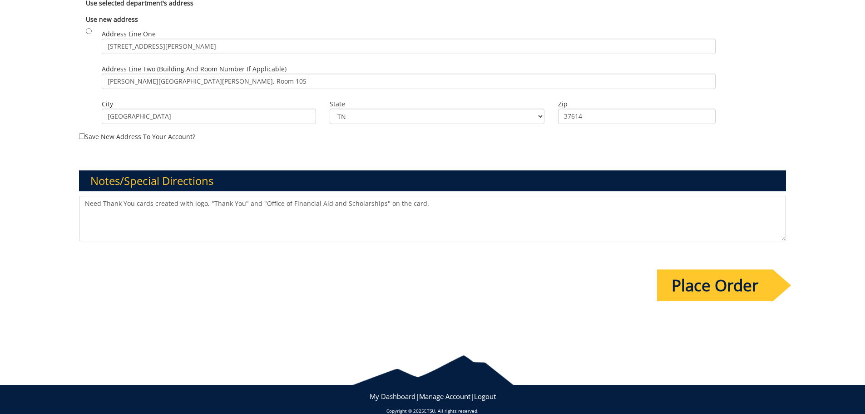
type input "37614"
click at [728, 283] on input "Place Order" at bounding box center [715, 285] width 116 height 32
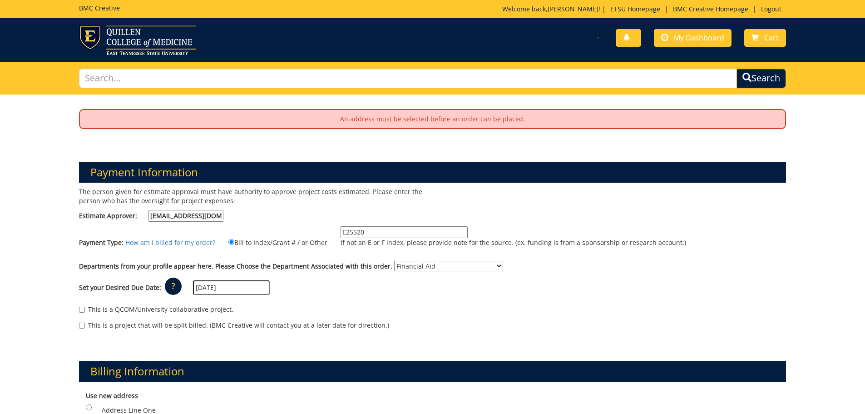
scroll to position [182, 0]
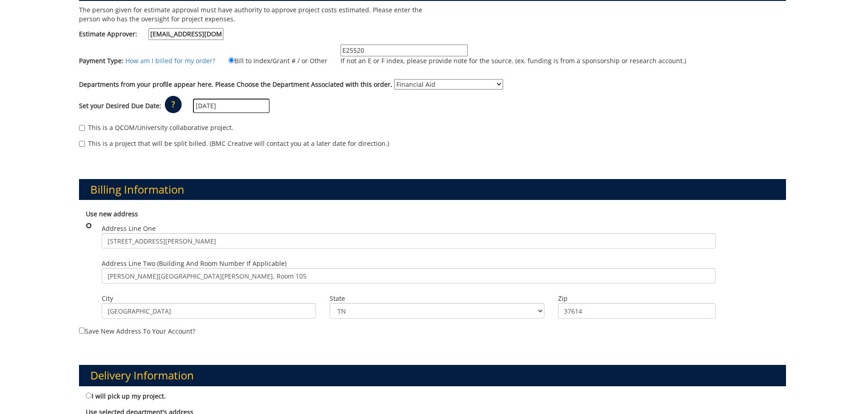
click at [89, 226] on input "radio" at bounding box center [89, 225] width 6 height 6
radio input "true"
click at [89, 226] on input "radio" at bounding box center [89, 225] width 6 height 6
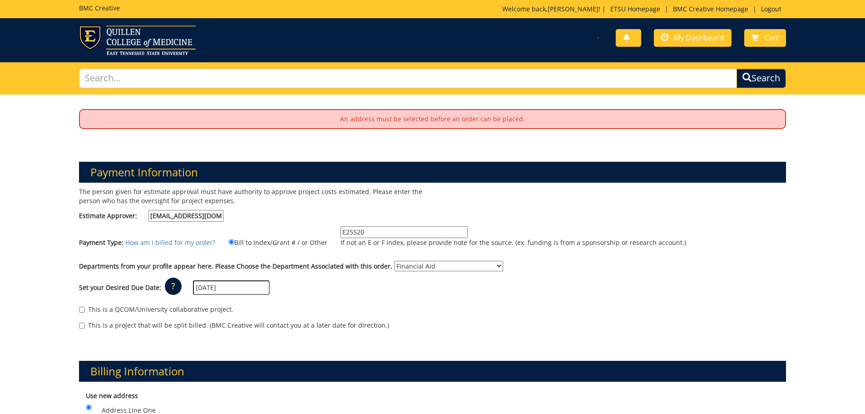
click at [383, 229] on input "E25520" at bounding box center [404, 232] width 127 height 12
type input "E25520"
click at [218, 214] on input "[EMAIL_ADDRESS][DOMAIN_NAME]" at bounding box center [185, 216] width 75 height 12
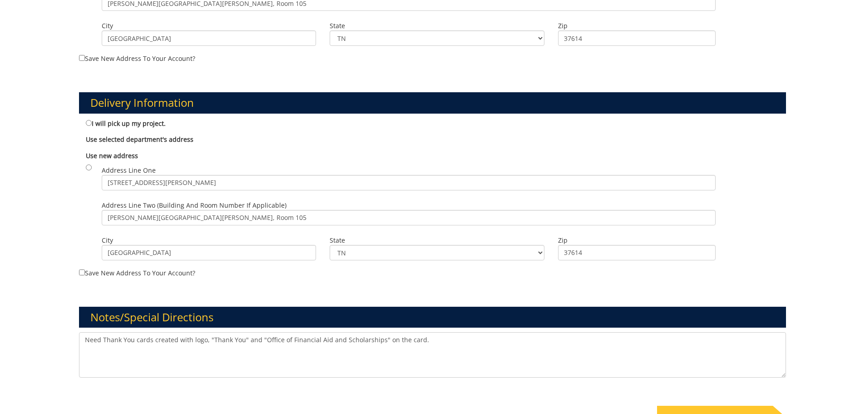
scroll to position [590, 0]
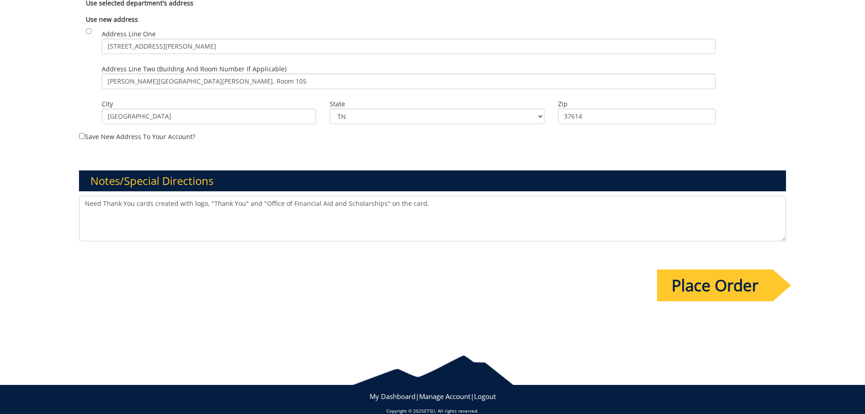
click at [718, 281] on input "Place Order" at bounding box center [715, 285] width 116 height 32
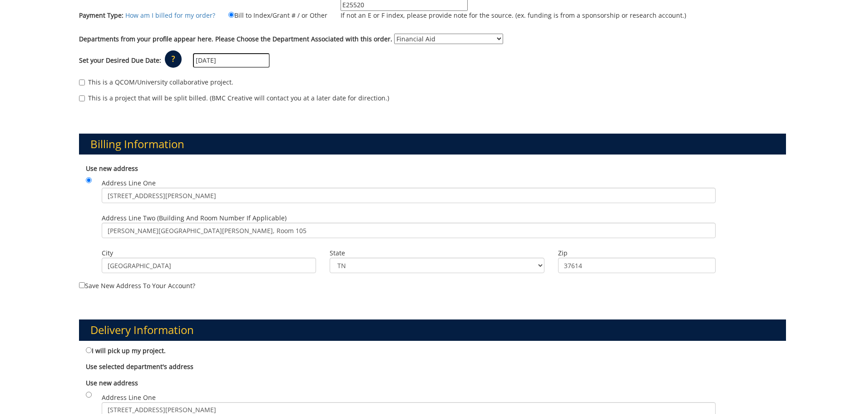
scroll to position [363, 0]
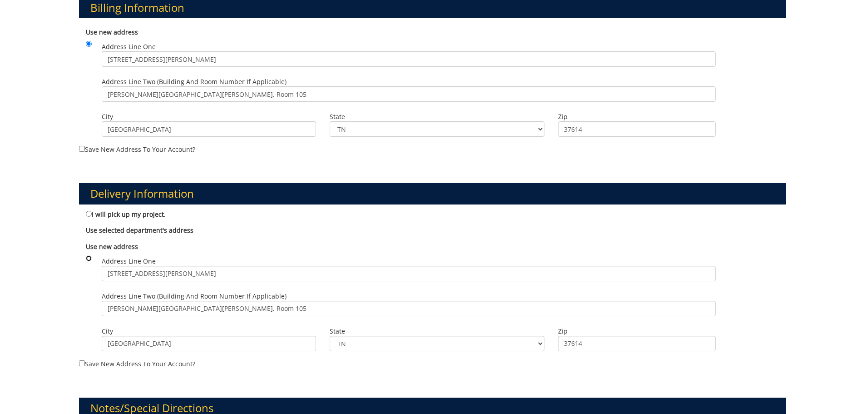
click at [89, 258] on input "radio" at bounding box center [89, 258] width 6 height 6
radio input "true"
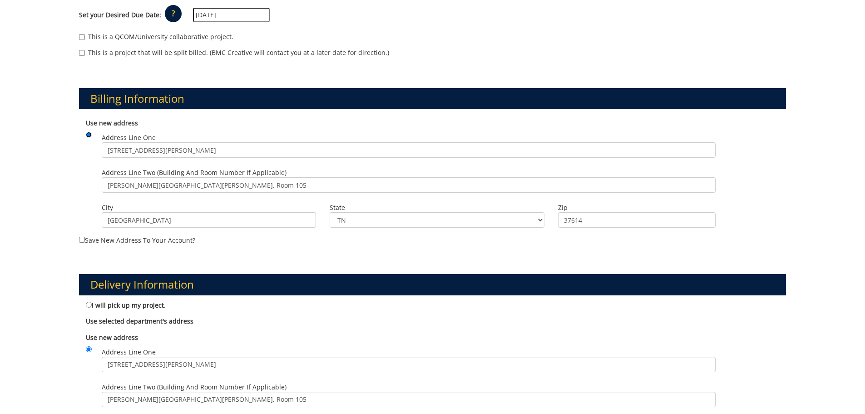
click at [90, 133] on input "radio" at bounding box center [89, 135] width 6 height 6
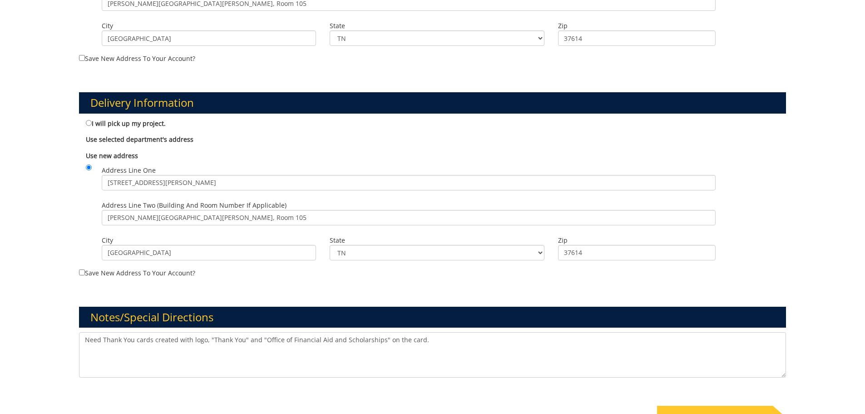
scroll to position [604, 0]
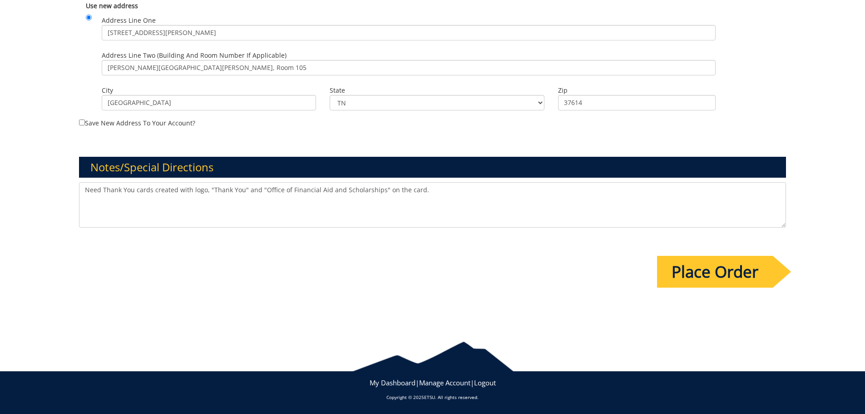
click at [708, 275] on input "Place Order" at bounding box center [715, 272] width 116 height 32
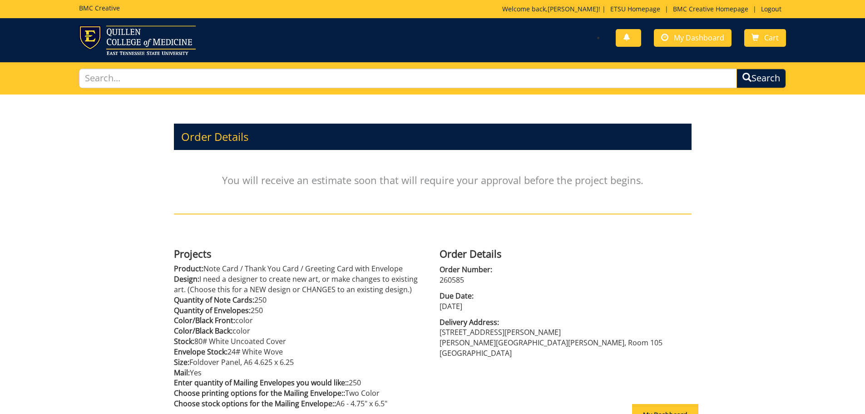
scroll to position [100, 0]
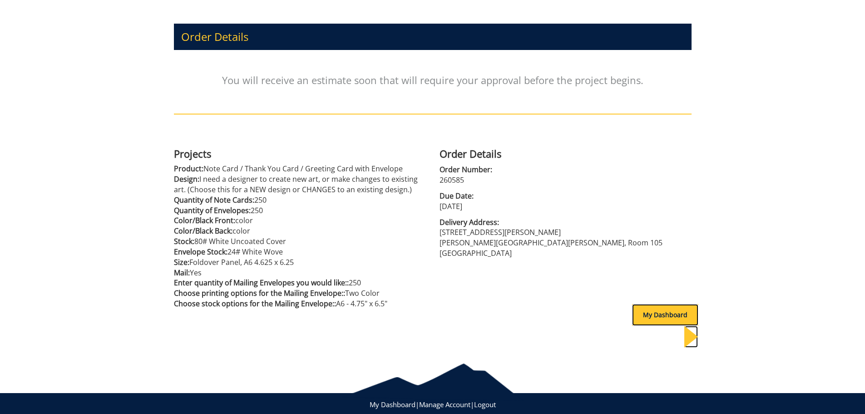
click at [658, 317] on div "My Dashboard" at bounding box center [665, 315] width 66 height 22
